Goal: Navigation & Orientation: Find specific page/section

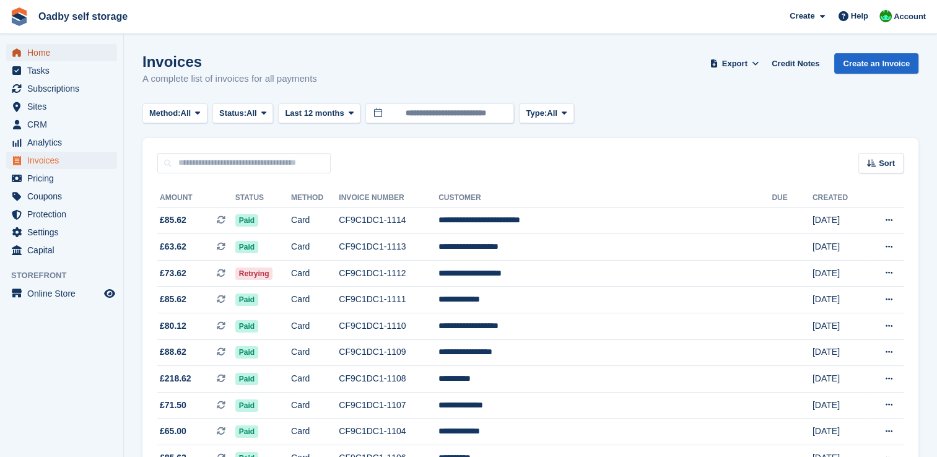
click at [51, 55] on span "Home" at bounding box center [64, 52] width 74 height 17
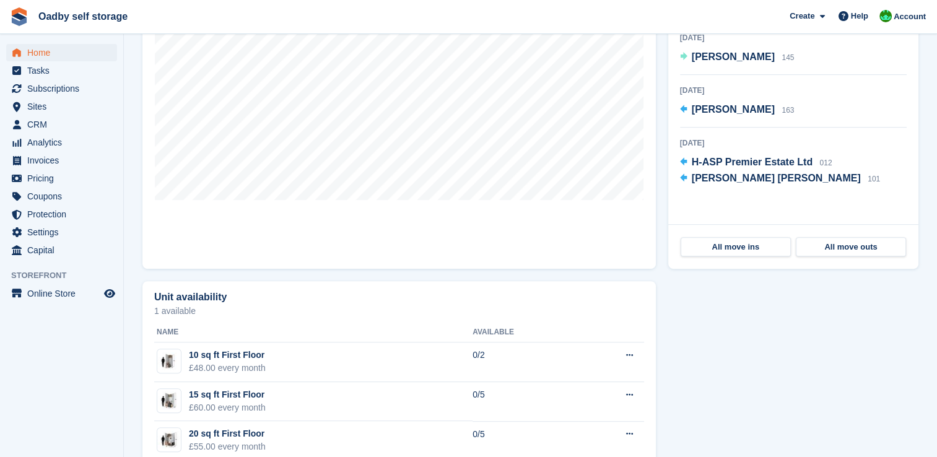
scroll to position [496, 0]
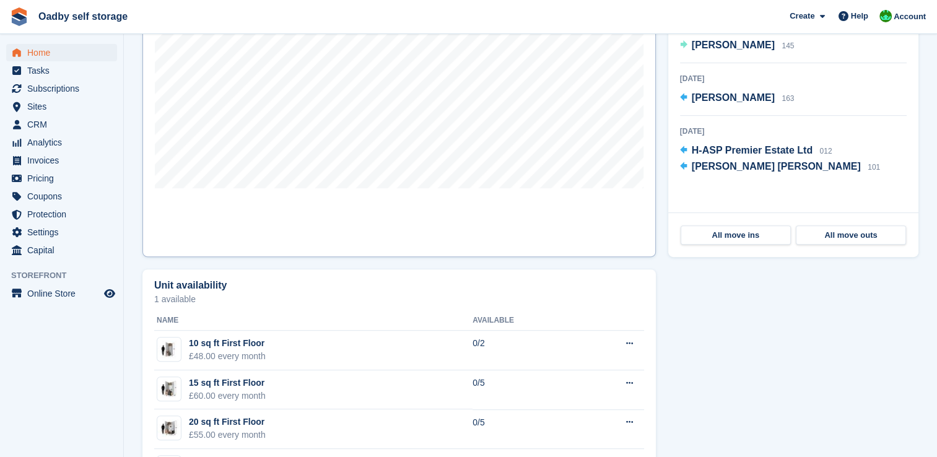
click at [346, 197] on link "Map" at bounding box center [400, 96] width 514 height 322
